Goal: Information Seeking & Learning: Learn about a topic

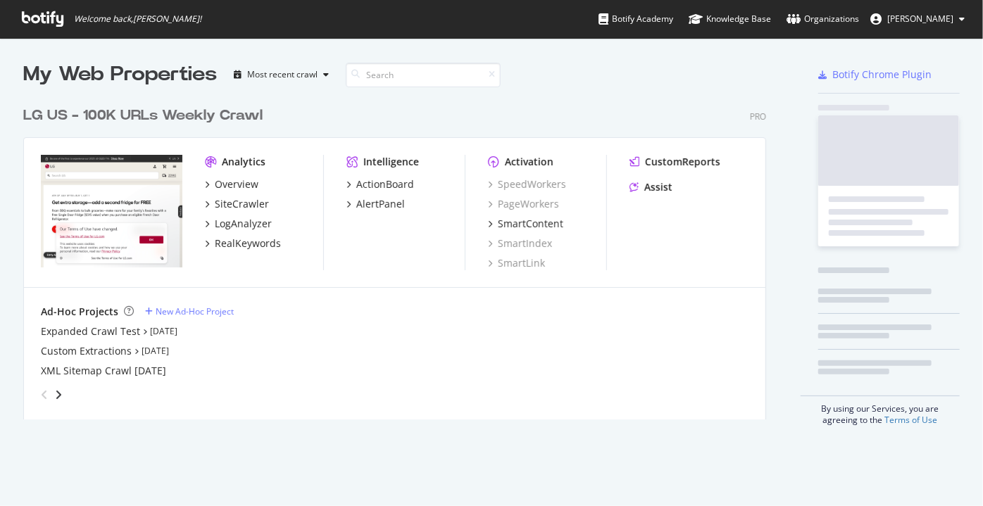
scroll to position [496, 963]
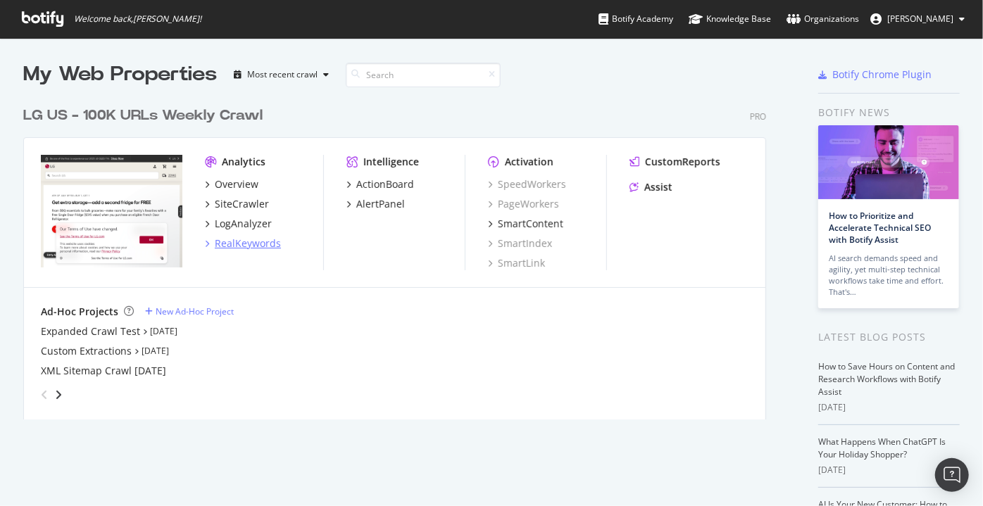
click at [226, 244] on div "RealKeywords" at bounding box center [248, 243] width 66 height 14
